Goal: Download file/media

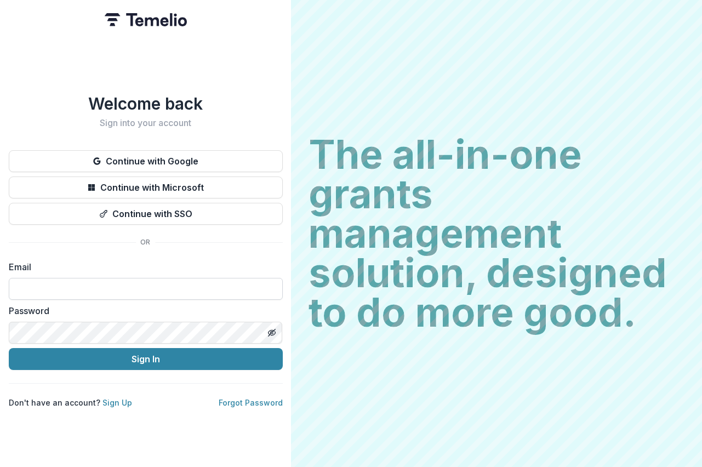
click at [42, 283] on input at bounding box center [146, 289] width 274 height 22
paste input "**********"
type input "**********"
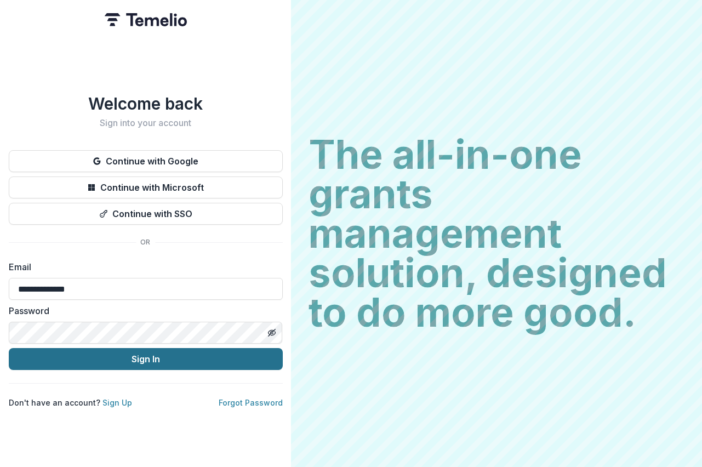
click at [133, 352] on button "Sign In" at bounding box center [146, 359] width 274 height 22
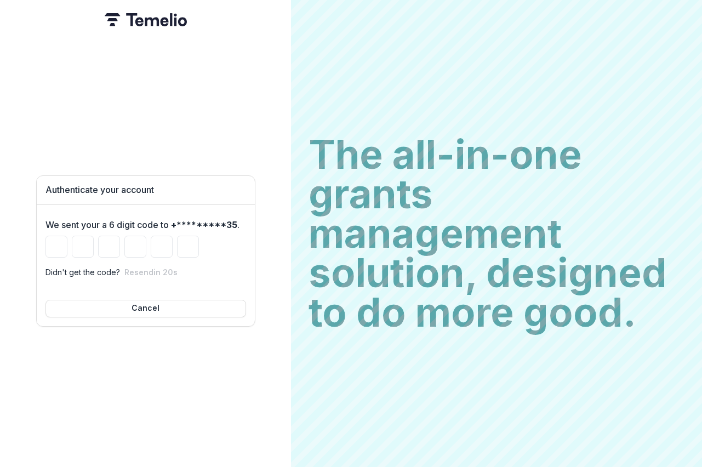
type input "*"
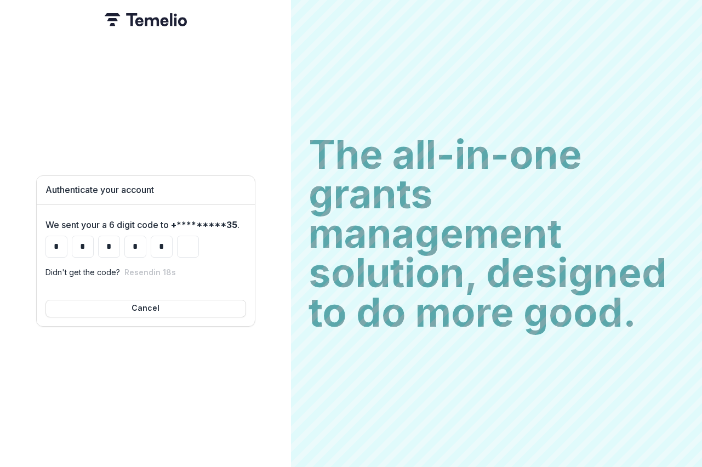
type input "*"
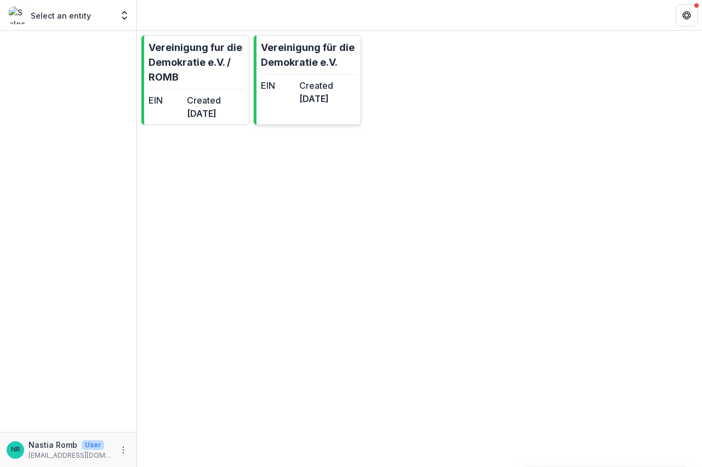
click at [309, 71] on link "Vereinigung für die Demokratie e.V. EIN Created [DATE]" at bounding box center [308, 80] width 108 height 90
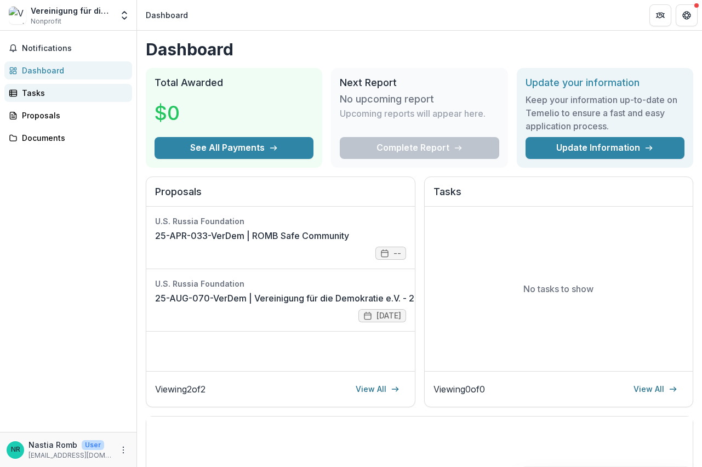
click at [54, 96] on div "Tasks" at bounding box center [72, 93] width 101 height 12
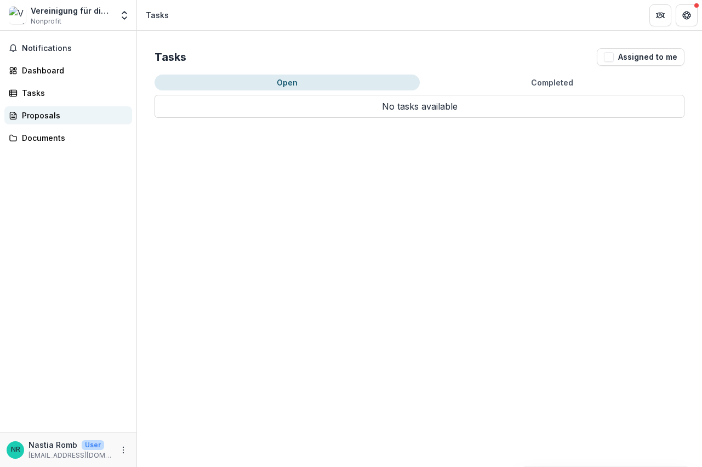
click at [53, 112] on div "Proposals" at bounding box center [72, 116] width 101 height 12
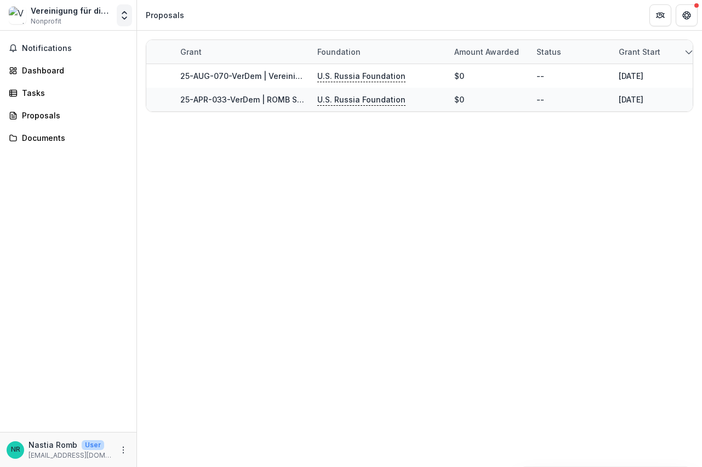
click at [125, 14] on icon "Open entity switcher" at bounding box center [124, 15] width 11 height 11
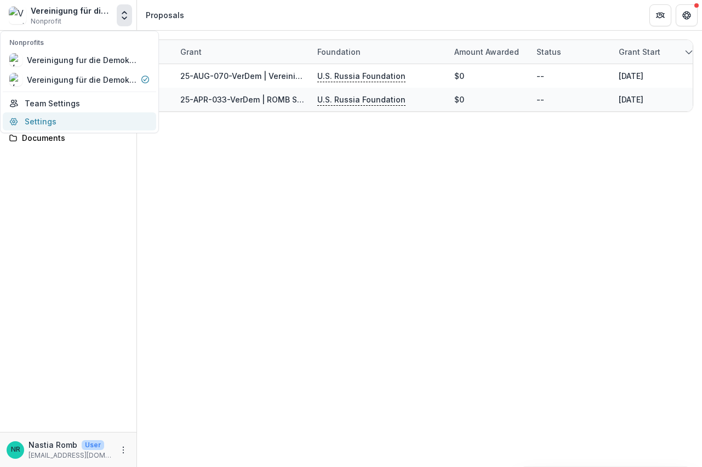
click at [61, 119] on link "Settings" at bounding box center [79, 121] width 153 height 18
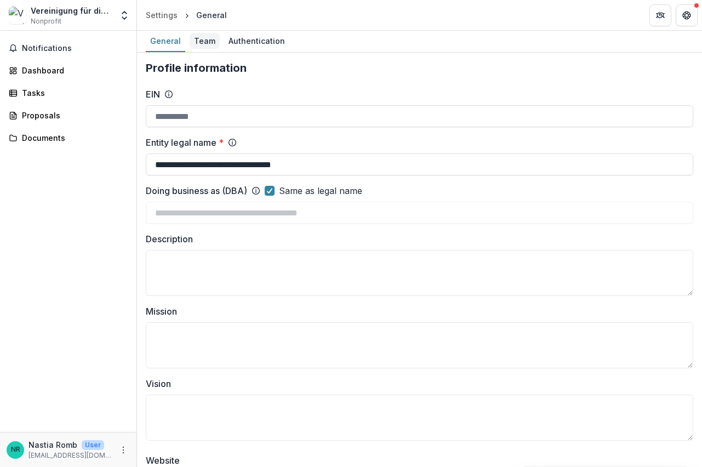
click at [202, 38] on div "Team" at bounding box center [204, 41] width 30 height 16
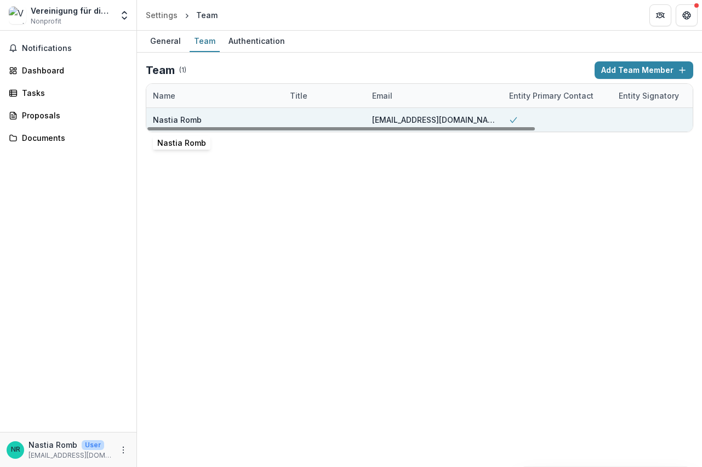
click at [187, 117] on div "Nastia Romb" at bounding box center [177, 120] width 49 height 12
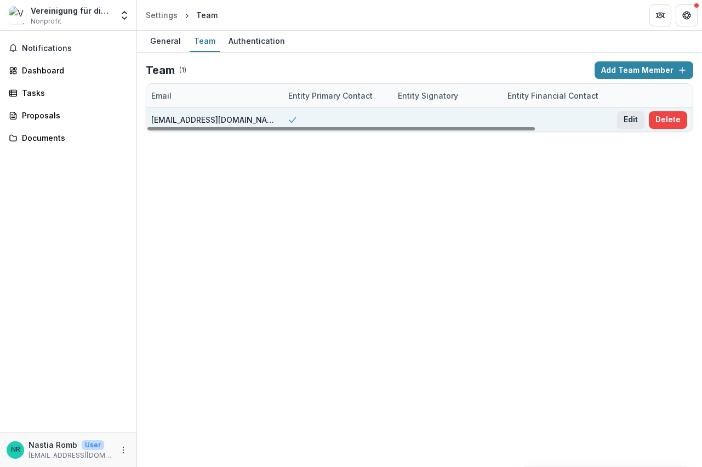
click at [633, 118] on button "Edit" at bounding box center [630, 120] width 27 height 18
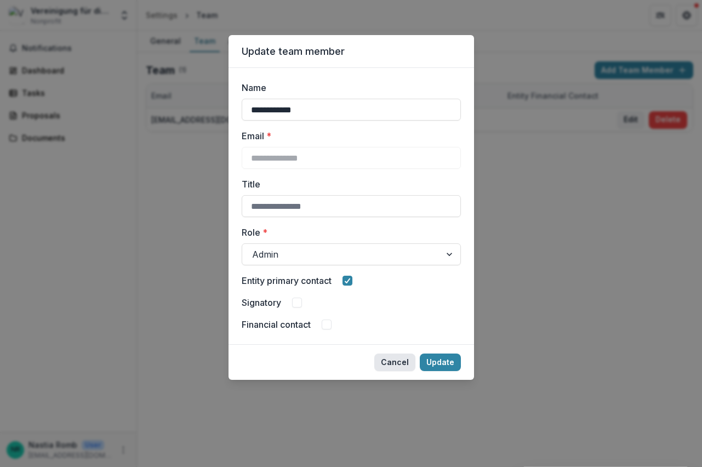
click at [402, 362] on button "Cancel" at bounding box center [394, 362] width 41 height 18
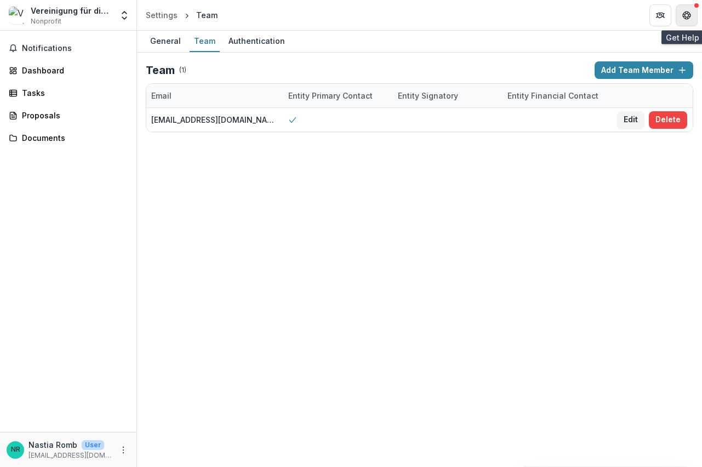
click at [688, 11] on icon "Get Help" at bounding box center [686, 15] width 9 height 9
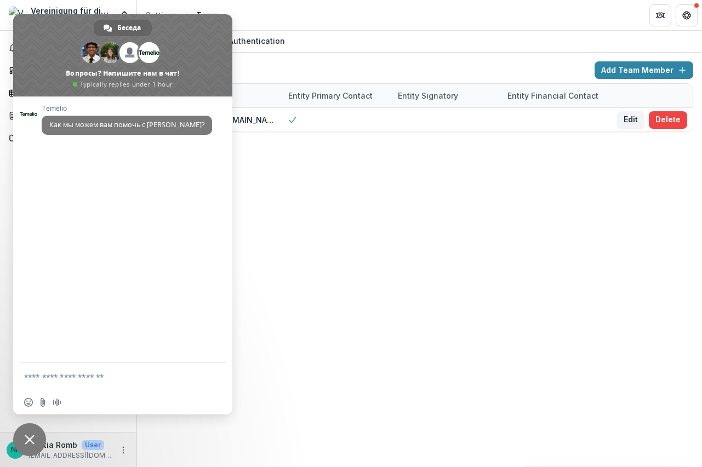
click at [27, 445] on span "Закрыть чат" at bounding box center [29, 439] width 33 height 33
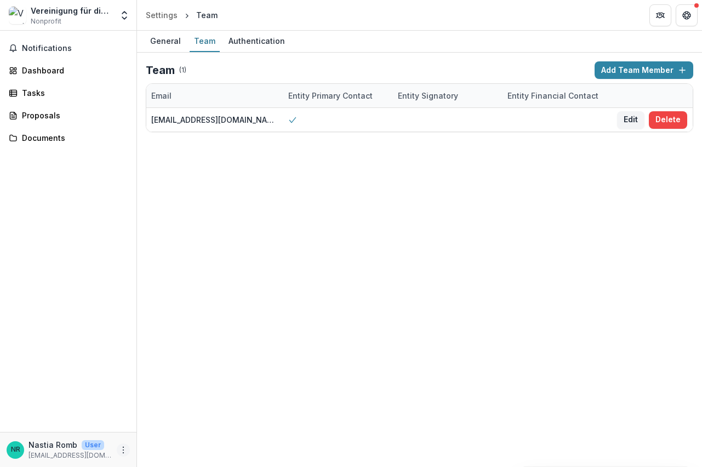
click at [123, 450] on circle "More" at bounding box center [123, 449] width 1 height 1
click at [174, 425] on link "Settings" at bounding box center [195, 426] width 117 height 18
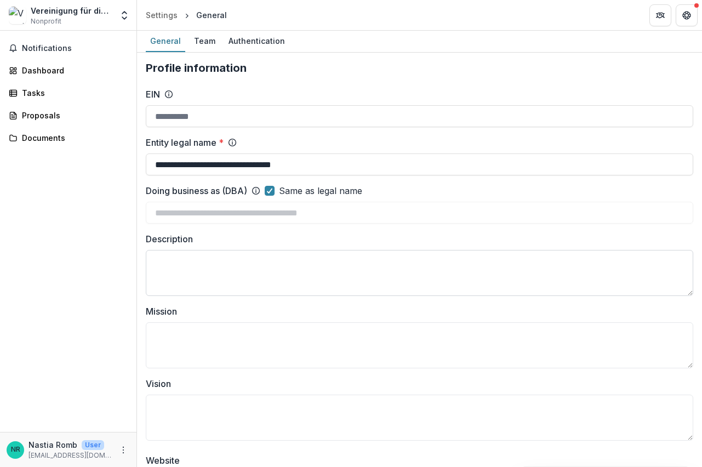
click at [209, 260] on textarea "Description" at bounding box center [419, 273] width 547 height 46
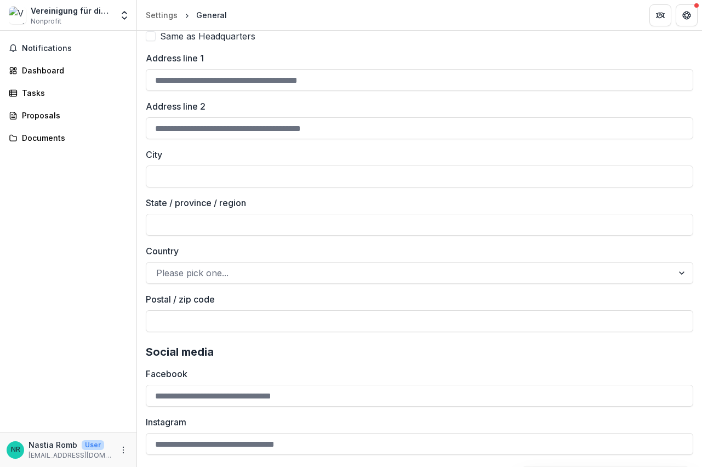
scroll to position [1461, 0]
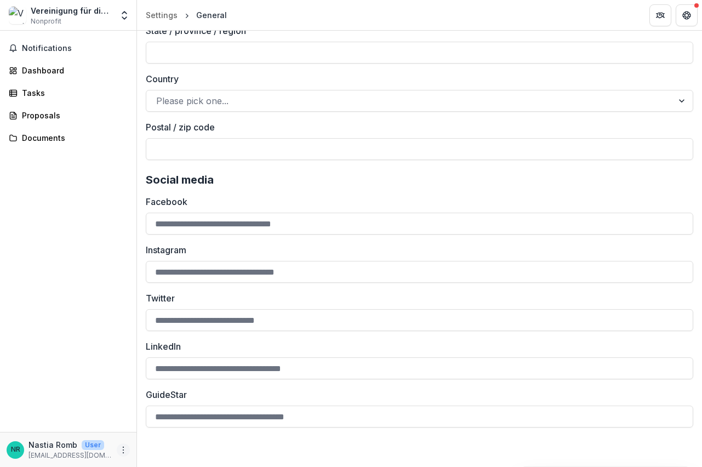
click at [123, 452] on circle "More" at bounding box center [123, 452] width 1 height 1
click at [179, 429] on link "Settings" at bounding box center [195, 426] width 117 height 18
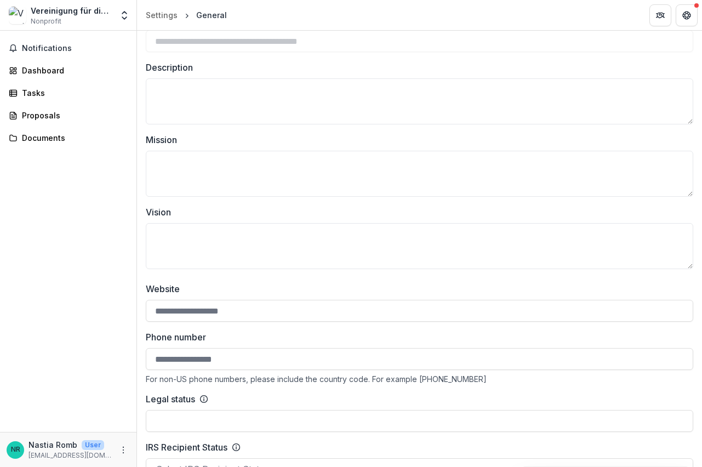
scroll to position [0, 0]
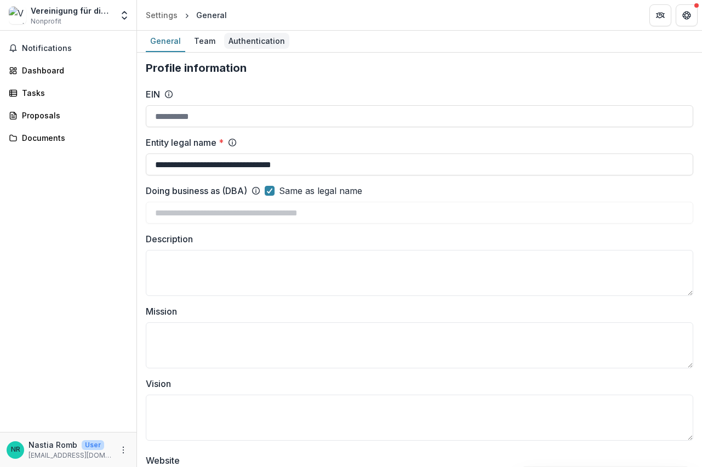
click at [249, 42] on div "Authentication" at bounding box center [256, 41] width 65 height 16
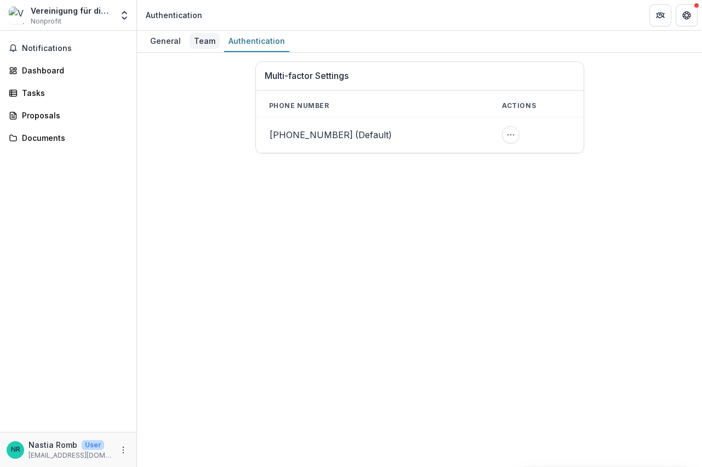
click at [200, 42] on div "Team" at bounding box center [204, 41] width 30 height 16
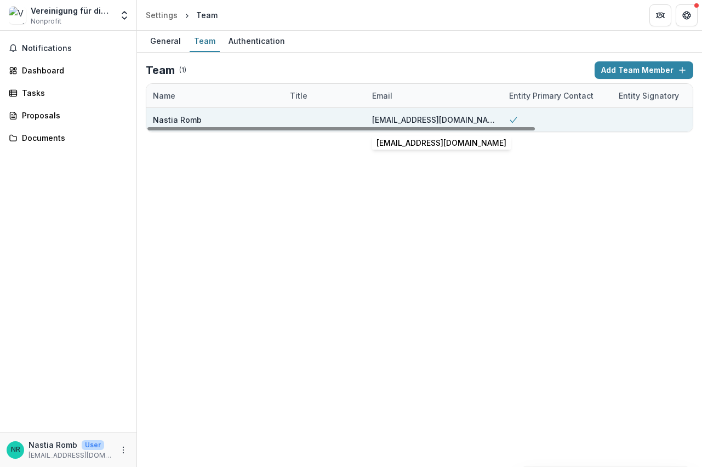
click at [415, 120] on div "[EMAIL_ADDRESS][DOMAIN_NAME]" at bounding box center [434, 120] width 124 height 12
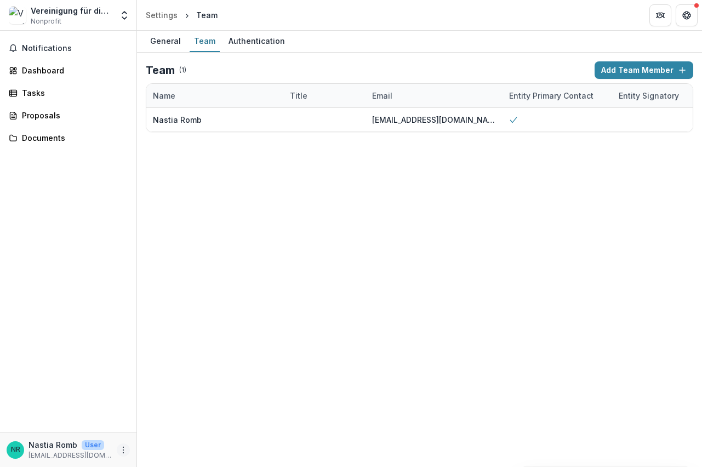
click at [120, 453] on icon "More" at bounding box center [123, 449] width 9 height 9
click at [179, 412] on link "Help Center" at bounding box center [195, 408] width 117 height 18
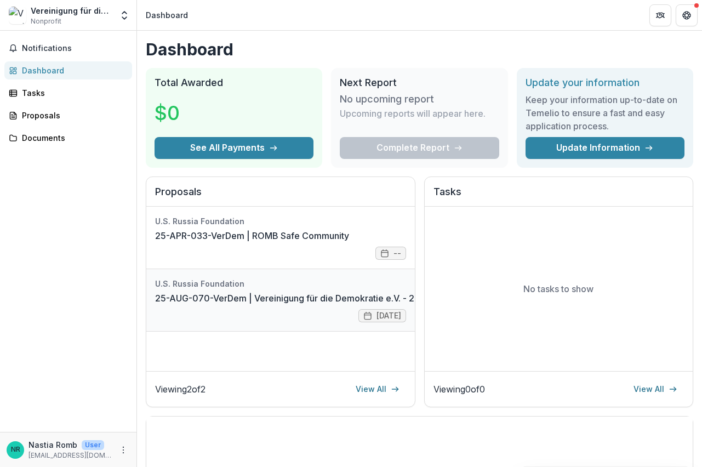
click at [328, 291] on link "25-AUG-070-VerDem | Vereinigung für die Demokratie e.V. - 2025 - Grant Proposal…" at bounding box center [371, 297] width 433 height 13
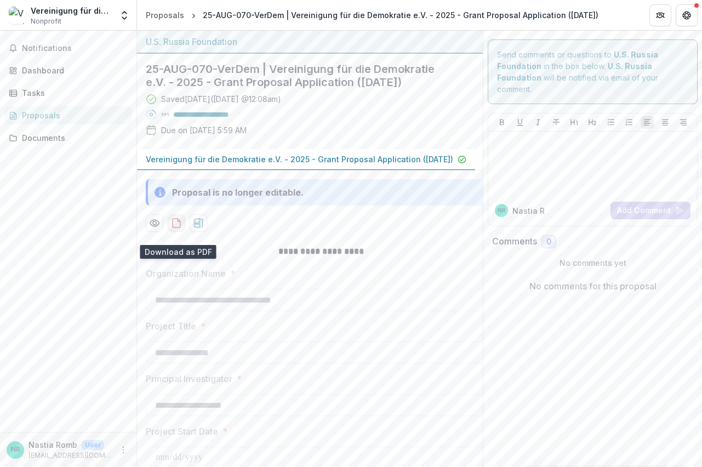
click at [176, 228] on icon "download-proposal" at bounding box center [176, 222] width 11 height 11
click at [199, 228] on icon "download-proposal" at bounding box center [198, 223] width 9 height 10
